Goal: Find contact information: Find contact information

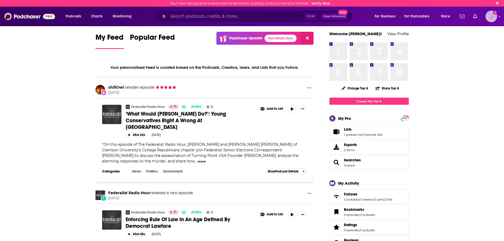
click at [490, 17] on img "Logged in as jbarbour" at bounding box center [491, 17] width 12 height 12
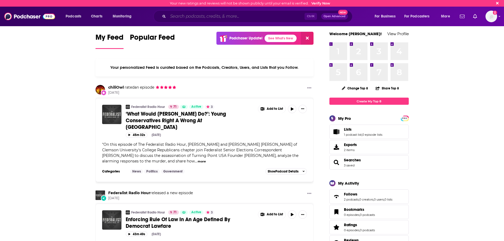
click at [202, 12] on input "Search podcasts, credits, & more..." at bounding box center [236, 16] width 136 height 8
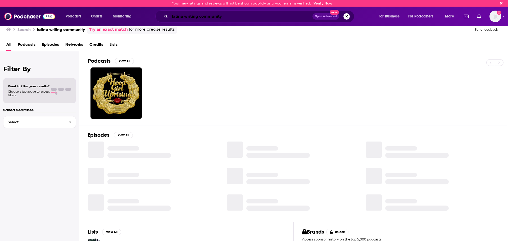
click at [213, 18] on input "latina writing community" at bounding box center [241, 16] width 142 height 8
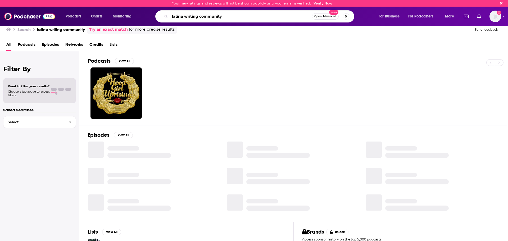
click at [213, 18] on input "latina writing community" at bounding box center [241, 16] width 142 height 8
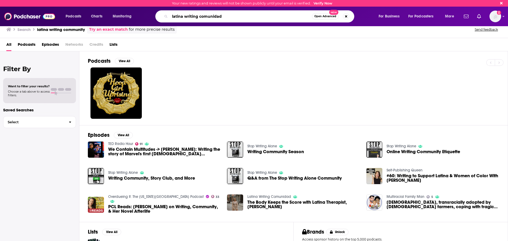
type input "latina writing comunidad"
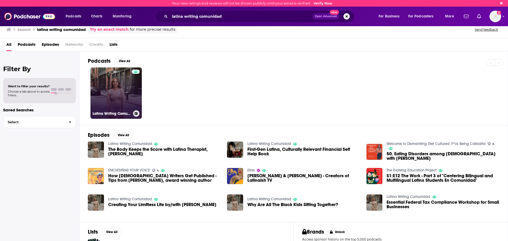
click at [121, 96] on link "Latina Writing Comunidad" at bounding box center [115, 92] width 51 height 51
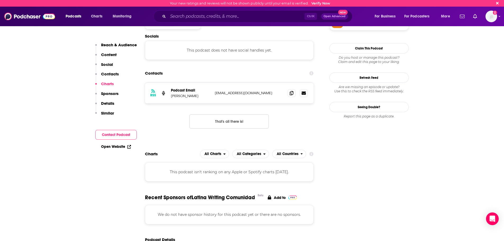
scroll to position [370, 0]
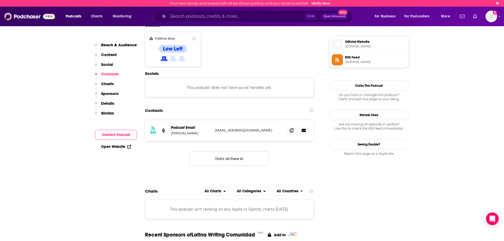
drag, startPoint x: 215, startPoint y: 131, endPoint x: 273, endPoint y: 132, distance: 57.9
click at [273, 132] on p "[EMAIL_ADDRESS][DOMAIN_NAME]" at bounding box center [249, 130] width 69 height 4
click at [289, 131] on span at bounding box center [291, 130] width 8 height 8
click at [290, 131] on icon at bounding box center [291, 130] width 4 height 4
